Goal: Transaction & Acquisition: Purchase product/service

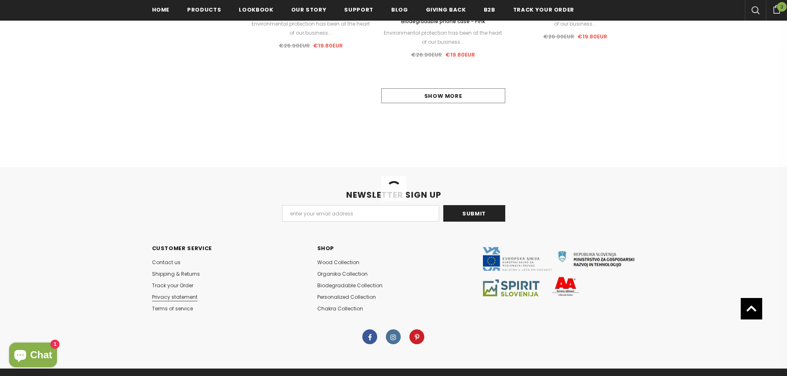
scroll to position [1749, 0]
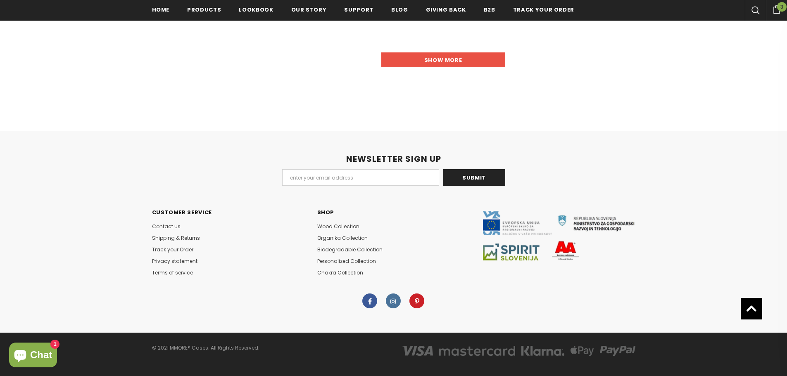
click at [433, 60] on link "Show more" at bounding box center [443, 59] width 124 height 15
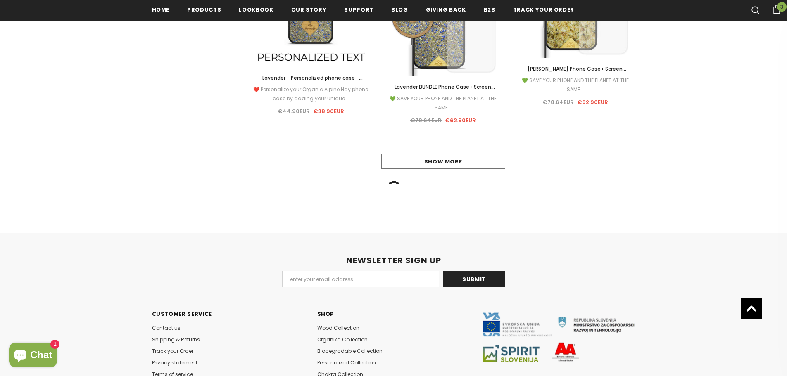
scroll to position [3228, 0]
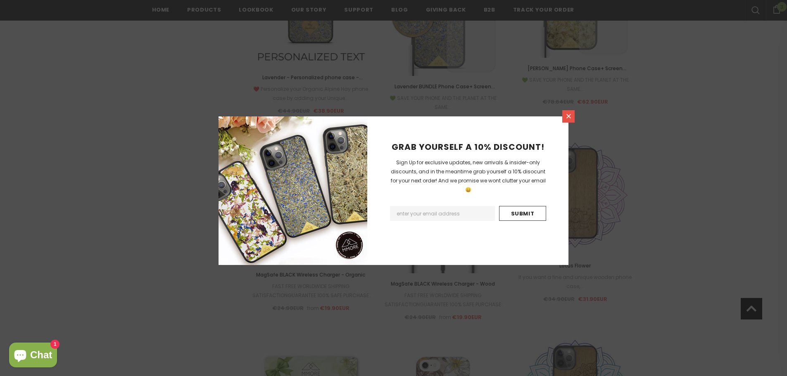
click at [566, 115] on icon at bounding box center [568, 116] width 7 height 7
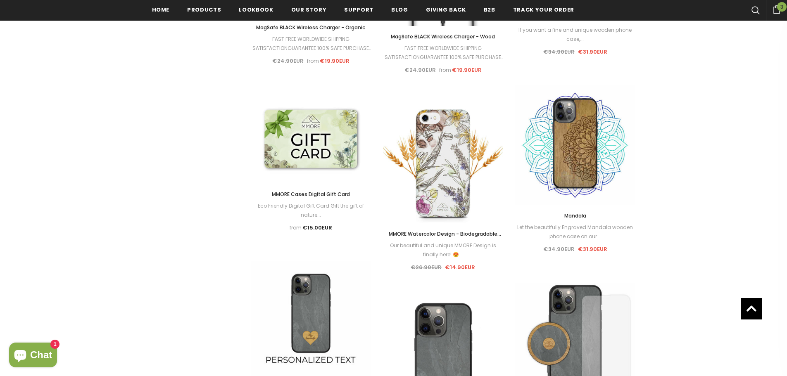
scroll to position [3477, 0]
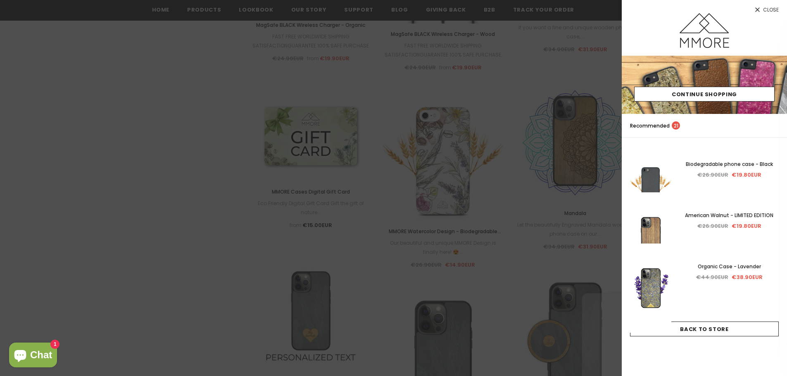
click at [755, 10] on icon at bounding box center [757, 9] width 7 height 7
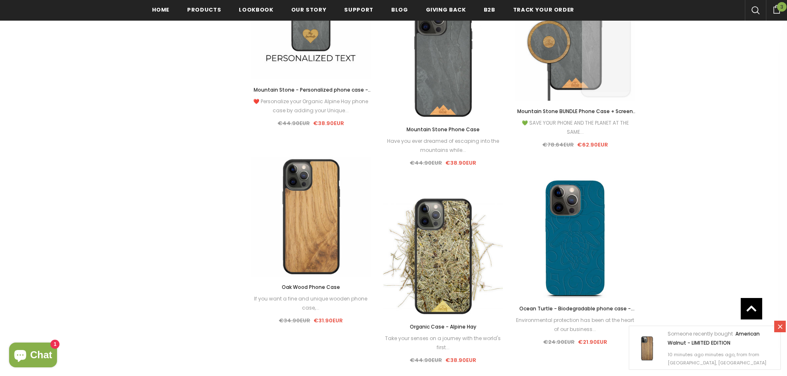
scroll to position [3789, 0]
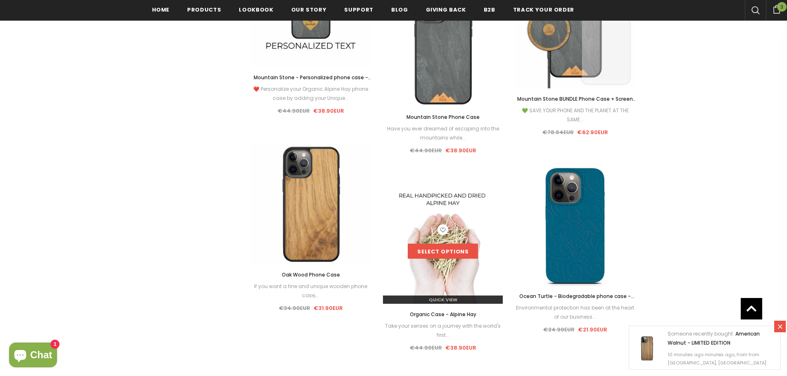
click at [447, 251] on link "Select options" at bounding box center [443, 251] width 70 height 15
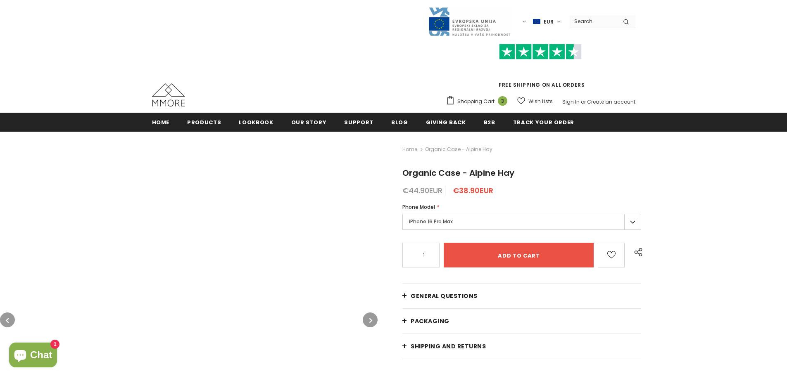
click at [629, 222] on label "iPhone 16 Pro Max" at bounding box center [521, 222] width 239 height 16
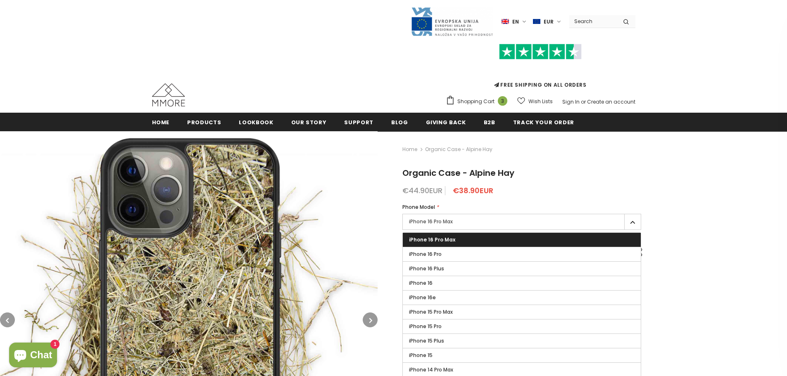
drag, startPoint x: 210, startPoint y: 32, endPoint x: 196, endPoint y: 57, distance: 28.5
click at [210, 32] on div "Language en en de Currency EUR USD EUR GBP CHF" at bounding box center [393, 22] width 483 height 30
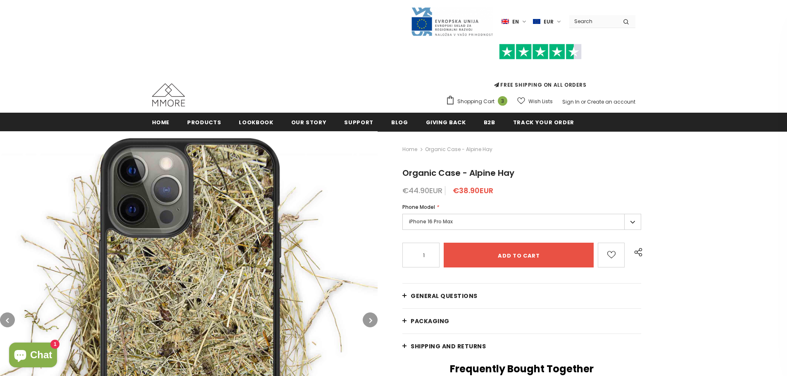
click at [173, 95] on img at bounding box center [168, 94] width 33 height 23
